Goal: Task Accomplishment & Management: Use online tool/utility

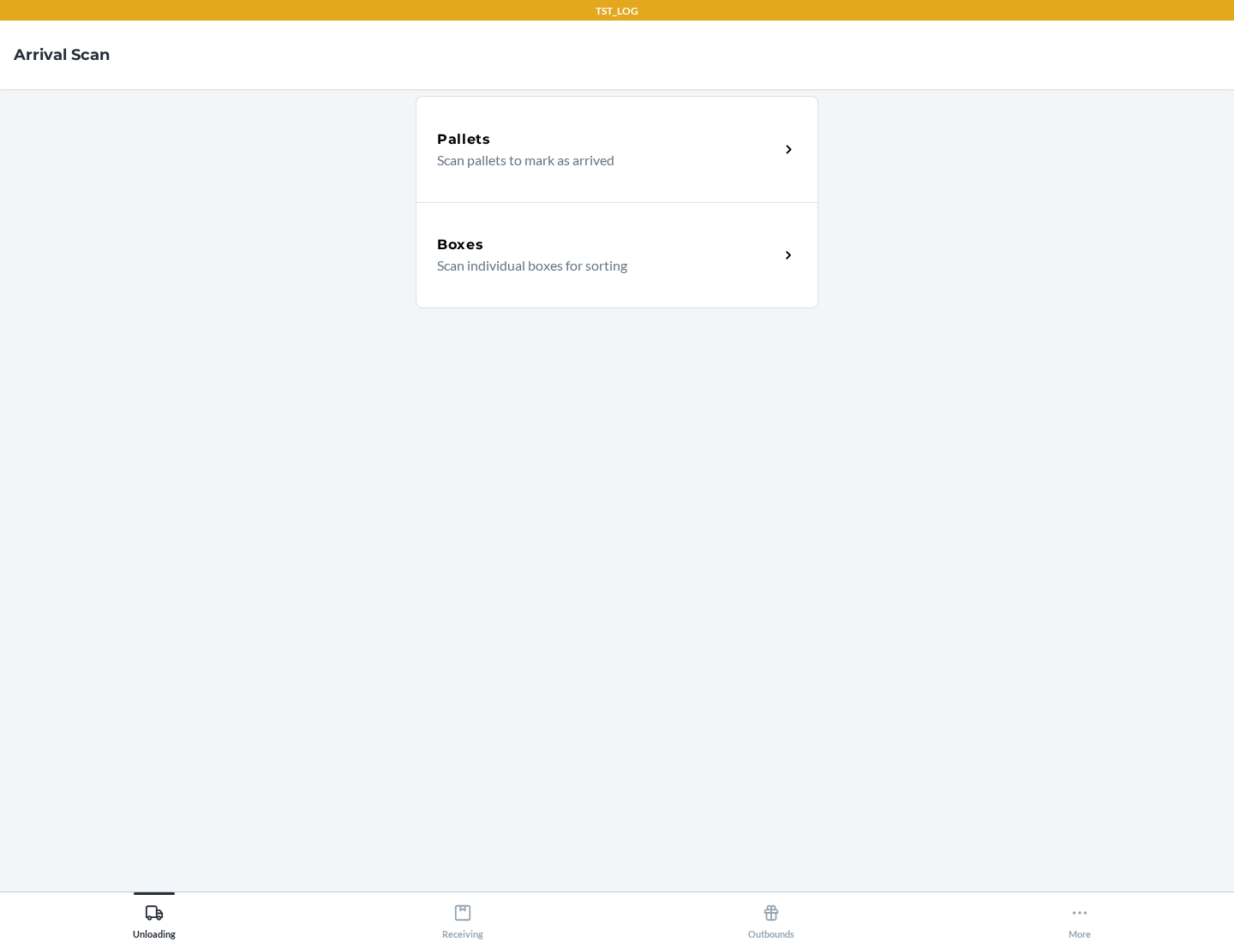
click at [607, 245] on div "Boxes" at bounding box center [608, 245] width 342 height 21
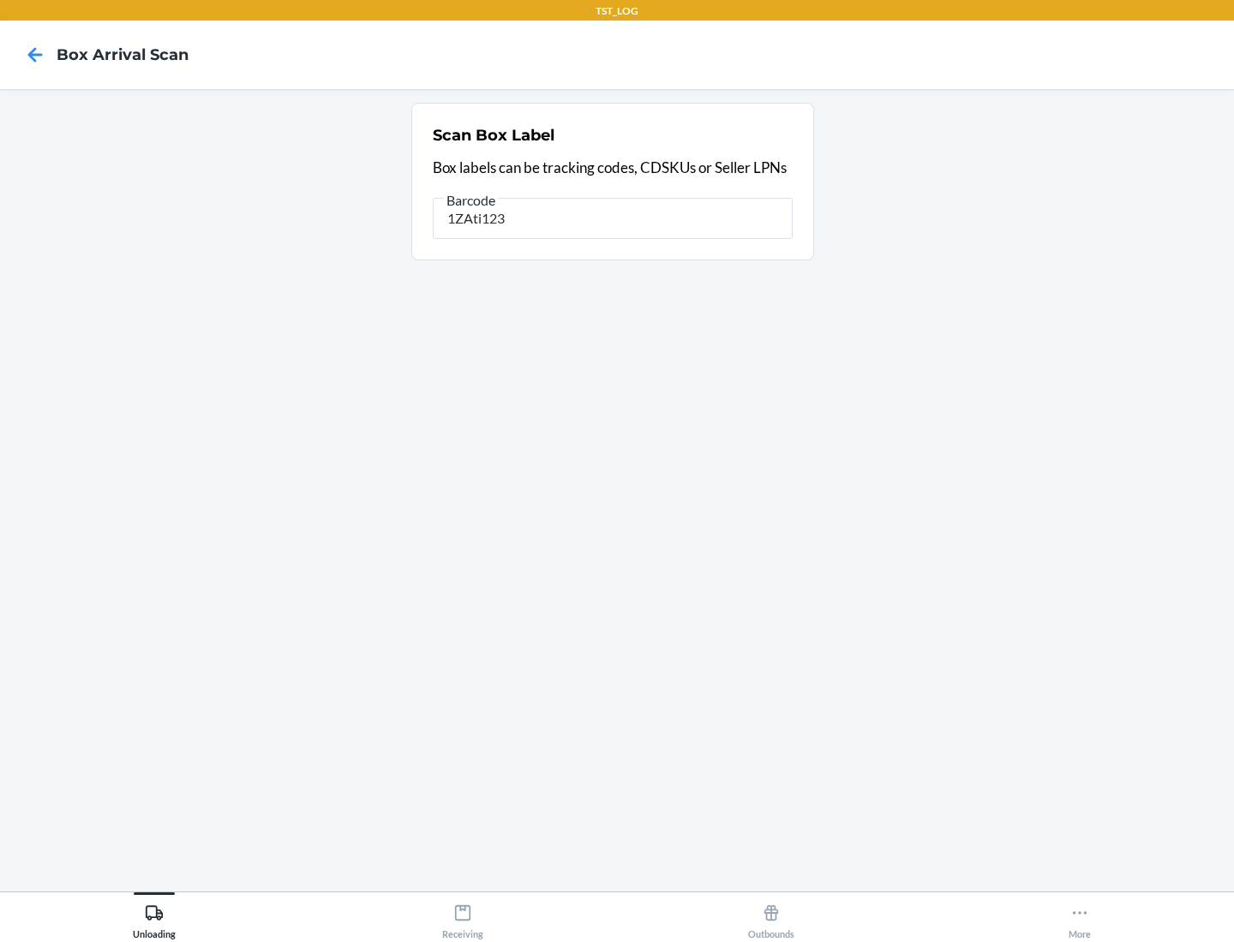
type input "1ZAti123"
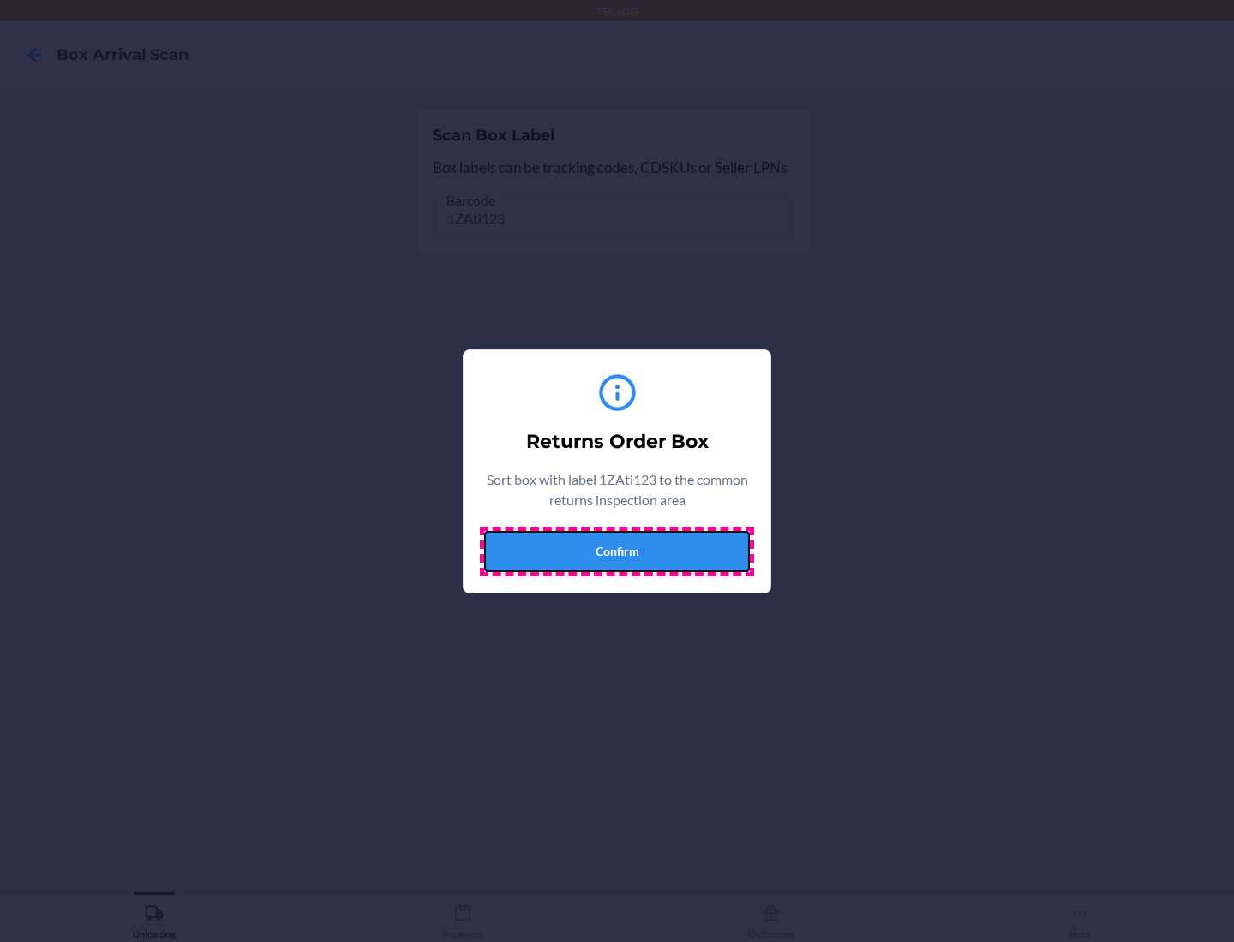
click at [617, 551] on button "Confirm" at bounding box center [617, 551] width 266 height 41
